Goal: Task Accomplishment & Management: Complete application form

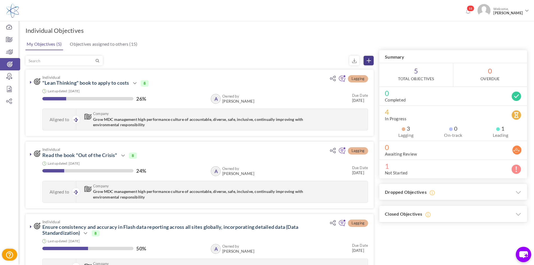
click at [366, 60] on link at bounding box center [369, 61] width 10 height 10
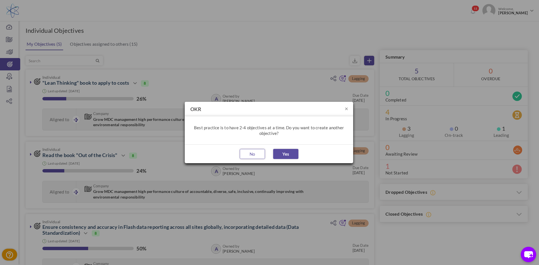
click at [247, 152] on button "No" at bounding box center [252, 154] width 25 height 10
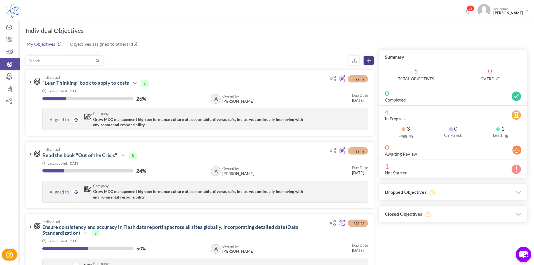
click at [366, 64] on link at bounding box center [369, 61] width 10 height 10
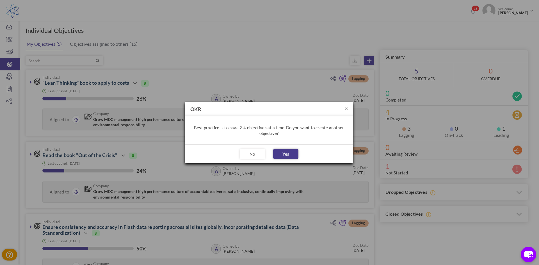
click at [288, 157] on button "Yes" at bounding box center [285, 154] width 25 height 10
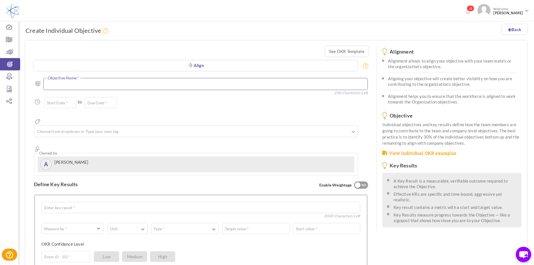
click at [169, 79] on textarea at bounding box center [205, 84] width 324 height 12
paste textarea "Develop Supplier Quality to facilitate products into production"
drag, startPoint x: 173, startPoint y: 86, endPoint x: 34, endPoint y: 92, distance: 139.0
click at [34, 92] on div "See OKR Template Align Align Objective All Company Team Individual Choose Objec…" at bounding box center [201, 207] width 351 height 332
type textarea "Facilitate incoming products into production"
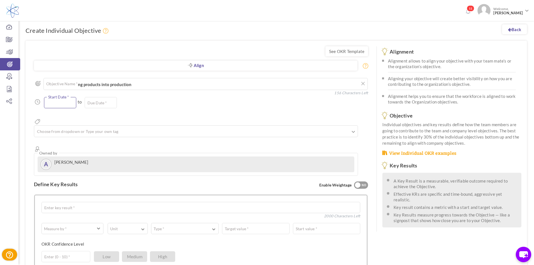
click at [57, 100] on input "text" at bounding box center [60, 102] width 32 height 11
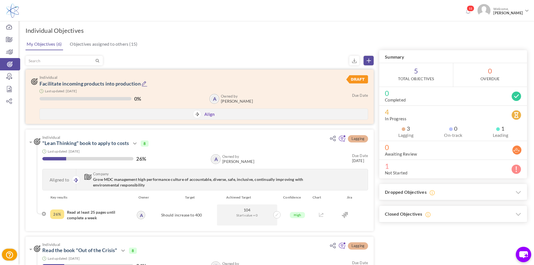
click at [146, 82] on icon at bounding box center [145, 84] width 6 height 6
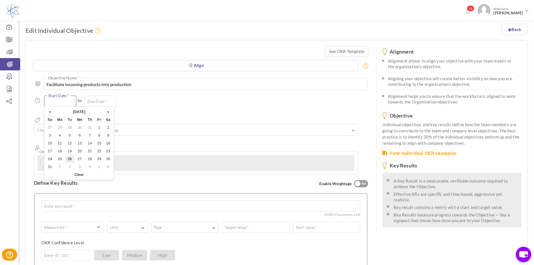
click at [72, 101] on input "text" at bounding box center [60, 101] width 32 height 11
click at [141, 56] on form "Align Align Objective All Company Team Individual Choose Objective Facilitate i…" at bounding box center [201, 176] width 334 height 255
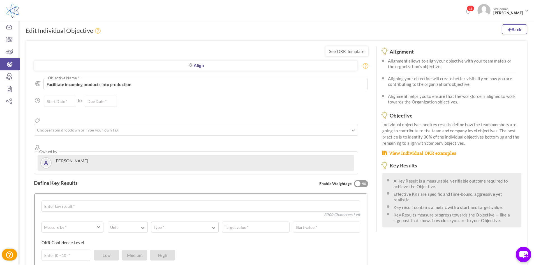
click at [514, 30] on link "Back" at bounding box center [514, 29] width 25 height 10
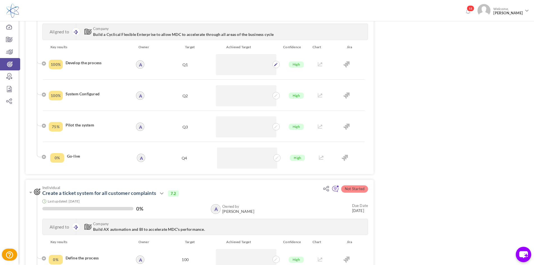
scroll to position [617, 0]
